Goal: Information Seeking & Learning: Learn about a topic

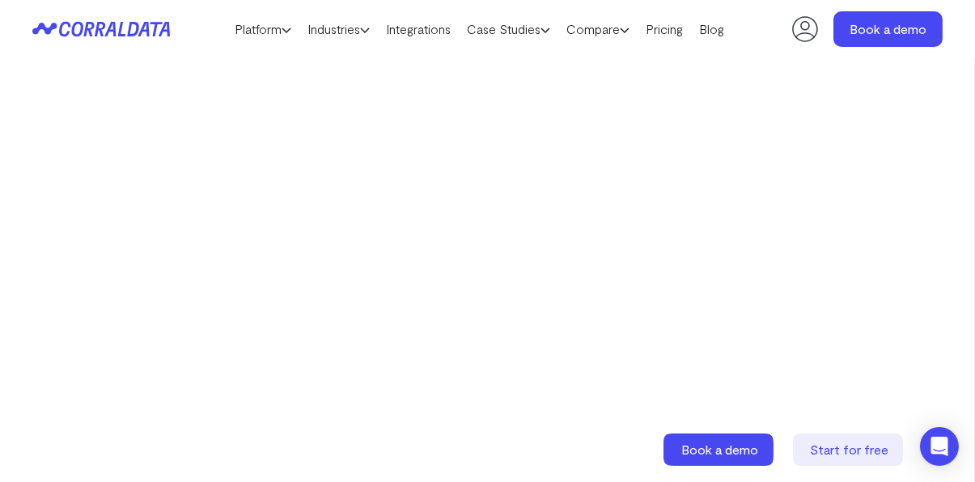
scroll to position [344, 0]
click at [657, 32] on link "Pricing" at bounding box center [663, 29] width 53 height 24
